Goal: Check status: Check status

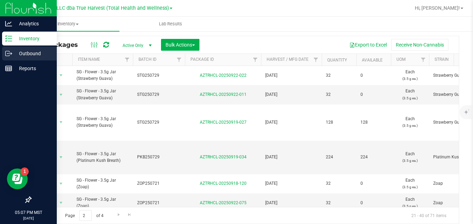
click at [10, 52] on icon at bounding box center [8, 53] width 7 height 7
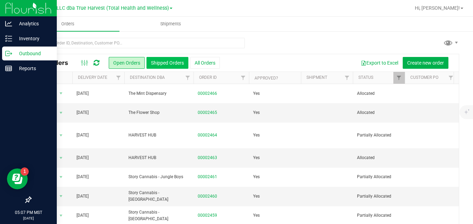
click at [174, 60] on button "Shipped Orders" at bounding box center [168, 63] width 42 height 12
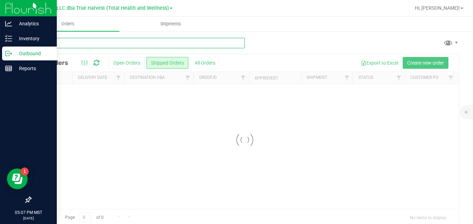
click at [178, 43] on input "text" at bounding box center [138, 43] width 215 height 10
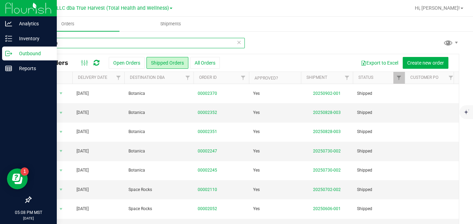
drag, startPoint x: 152, startPoint y: 41, endPoint x: 38, endPoint y: 43, distance: 114.0
click at [38, 43] on input "botanica" at bounding box center [138, 43] width 215 height 10
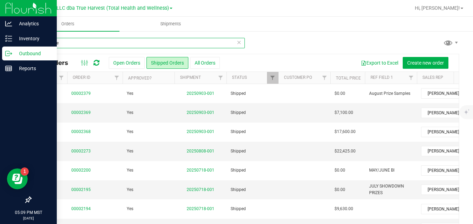
type input "consume"
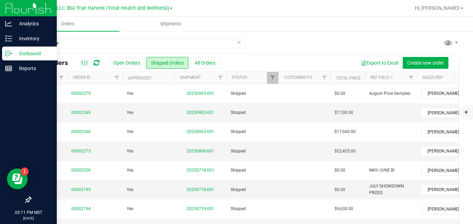
click at [237, 44] on icon at bounding box center [239, 42] width 5 height 8
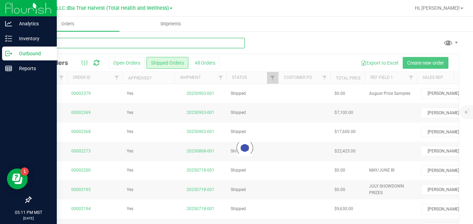
click at [195, 42] on input "text" at bounding box center [138, 43] width 215 height 10
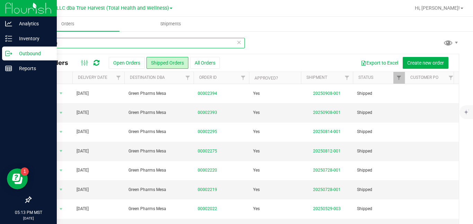
drag, startPoint x: 102, startPoint y: 43, endPoint x: 39, endPoint y: 41, distance: 63.5
click at [39, 41] on input "green ph" at bounding box center [138, 43] width 215 height 10
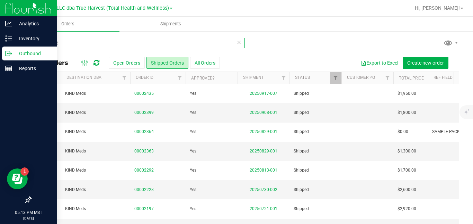
scroll to position [0, 67]
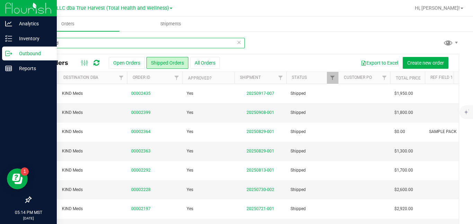
drag, startPoint x: 115, startPoint y: 43, endPoint x: 34, endPoint y: 38, distance: 80.9
click at [34, 38] on input "kind med" at bounding box center [138, 43] width 215 height 10
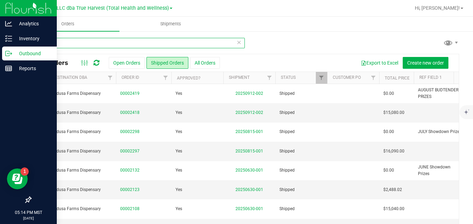
scroll to position [0, 79]
type input "medusa"
